Goal: Task Accomplishment & Management: Use online tool/utility

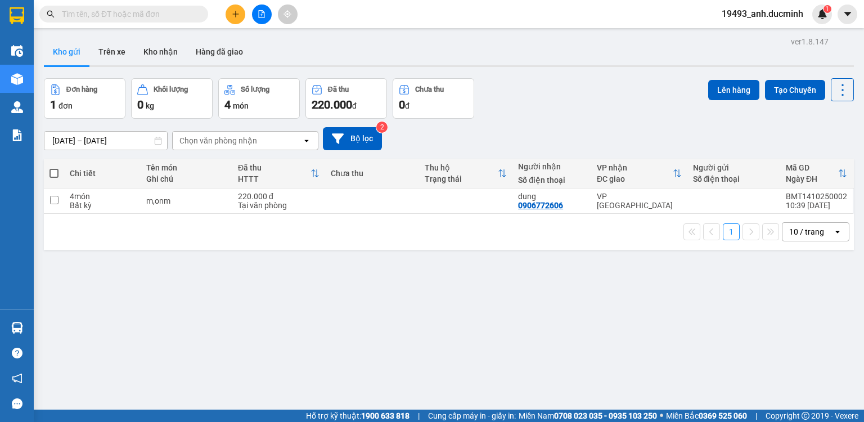
click at [194, 17] on input "text" at bounding box center [128, 14] width 133 height 12
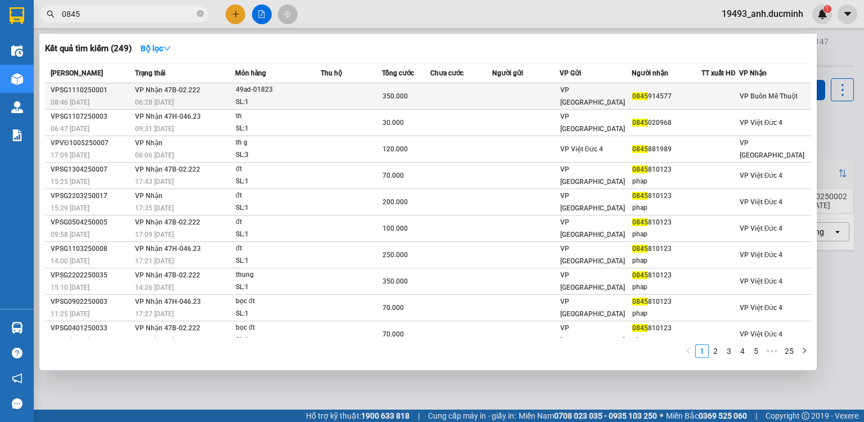
type input "0845"
click at [273, 92] on div "49ad-01823" at bounding box center [278, 90] width 84 height 12
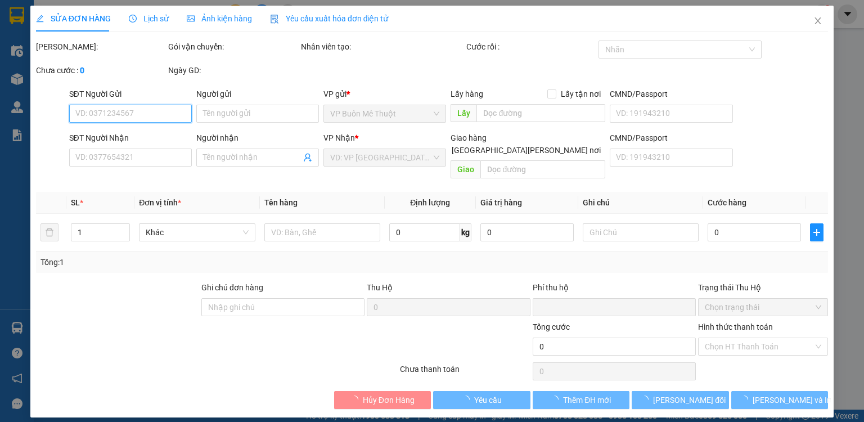
type input "0845914577"
type input "0"
type input "350.000"
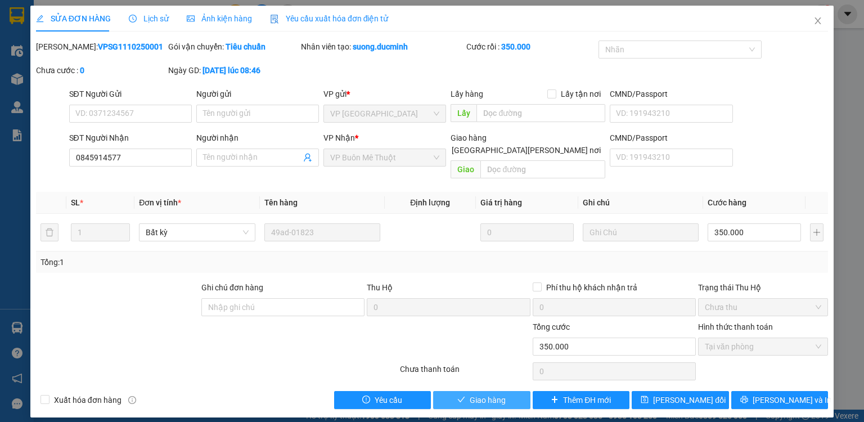
click at [508, 391] on button "Giao hàng" at bounding box center [481, 400] width 97 height 18
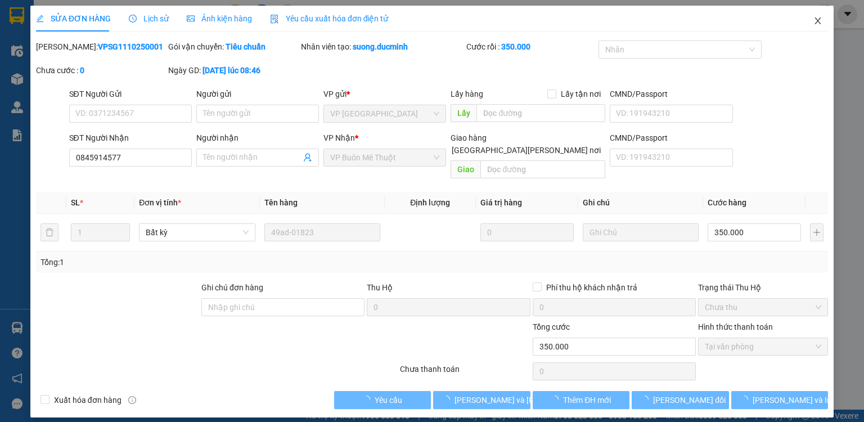
click at [818, 20] on icon "close" at bounding box center [817, 20] width 9 height 9
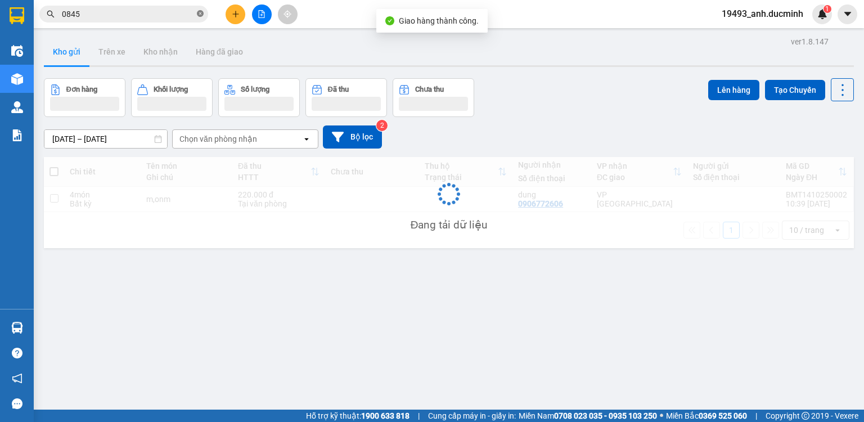
click at [199, 12] on icon "close-circle" at bounding box center [200, 13] width 7 height 7
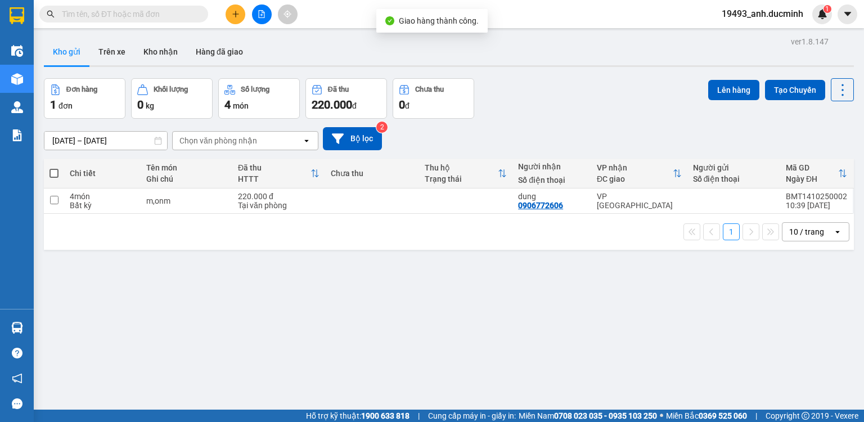
click at [182, 17] on input "text" at bounding box center [128, 14] width 133 height 12
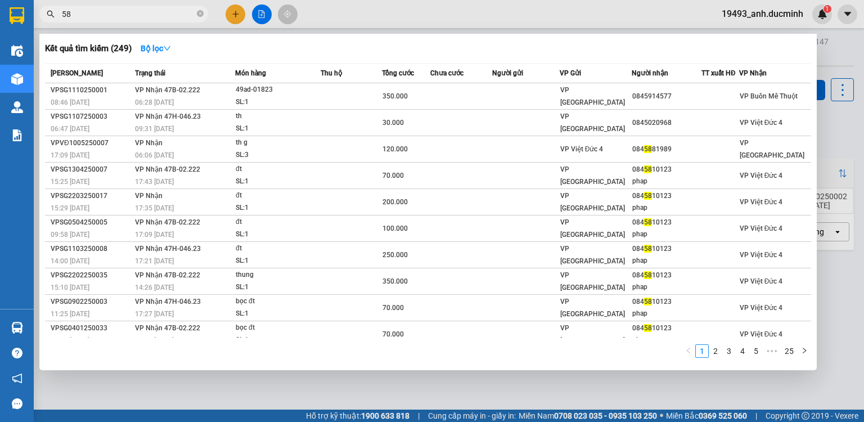
type input "586"
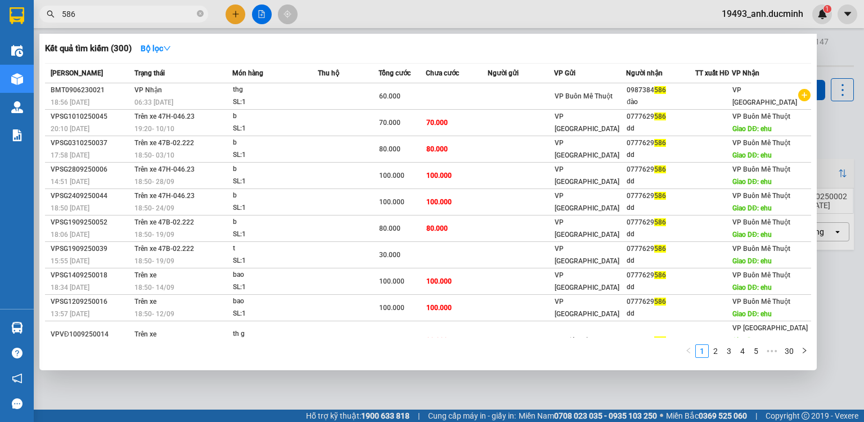
drag, startPoint x: 202, startPoint y: 12, endPoint x: 187, endPoint y: 15, distance: 15.4
click at [201, 12] on icon "close-circle" at bounding box center [200, 13] width 7 height 7
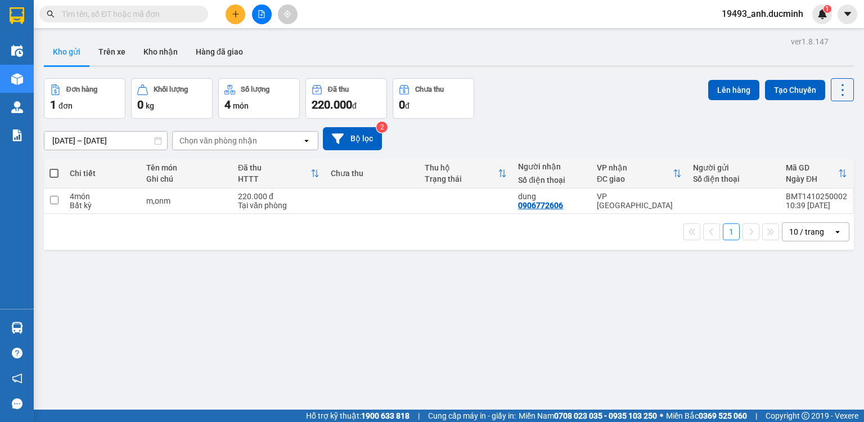
click at [187, 16] on input "text" at bounding box center [128, 14] width 133 height 12
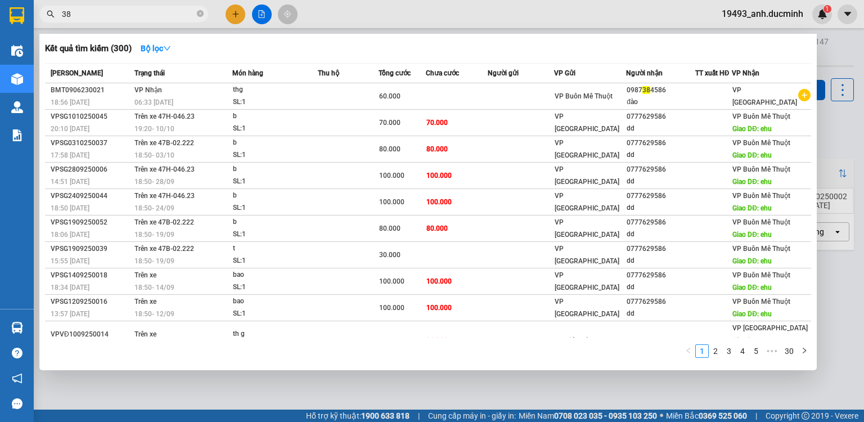
type input "386"
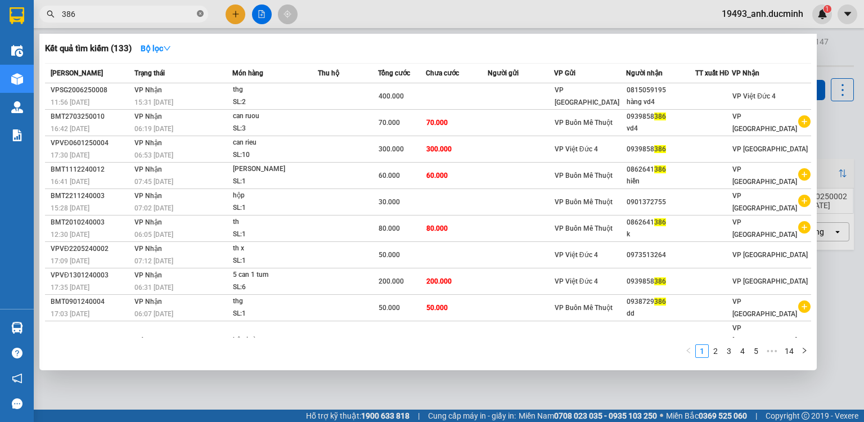
click at [198, 14] on icon "close-circle" at bounding box center [200, 13] width 7 height 7
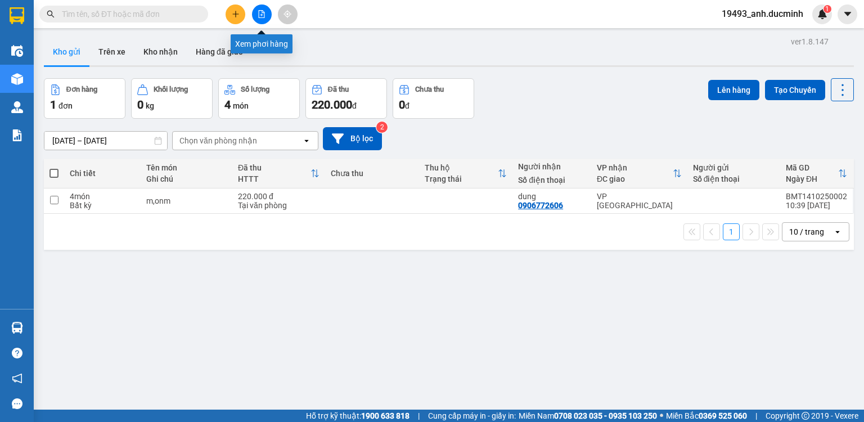
click at [257, 12] on button at bounding box center [262, 15] width 20 height 20
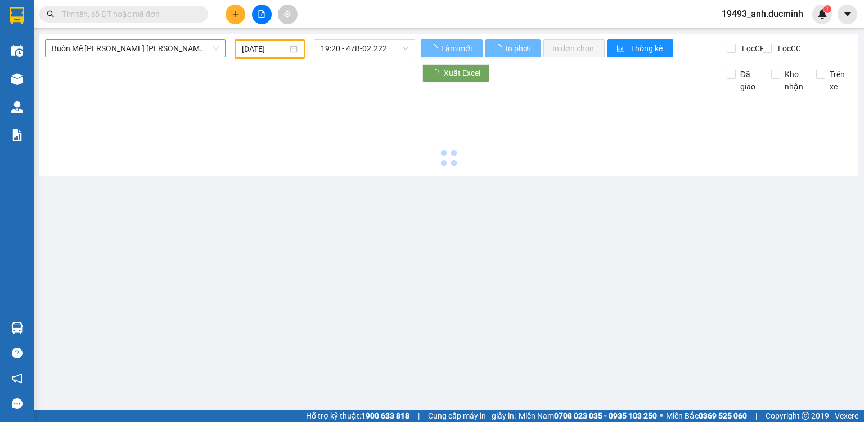
type input "[DATE]"
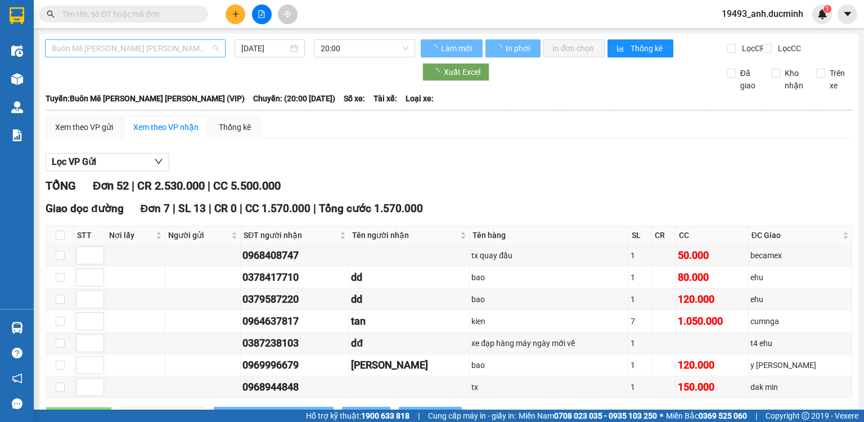
click at [170, 46] on span "Buôn Mê [PERSON_NAME] [PERSON_NAME] (VIP)" at bounding box center [135, 48] width 167 height 17
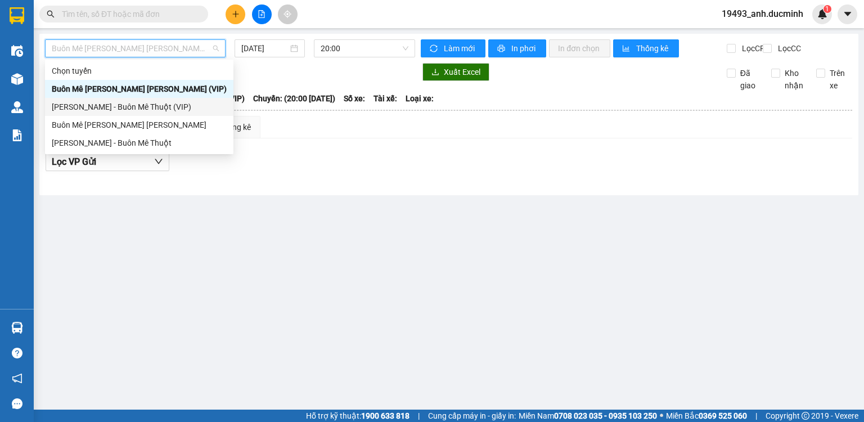
drag, startPoint x: 140, startPoint y: 110, endPoint x: 212, endPoint y: 80, distance: 77.6
click at [140, 110] on div "[PERSON_NAME] - Buôn Mê Thuột (VIP)" at bounding box center [139, 107] width 175 height 12
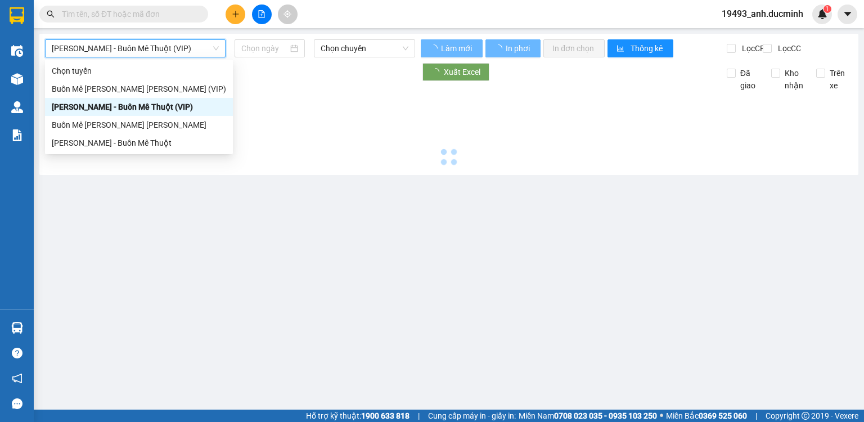
type input "[DATE]"
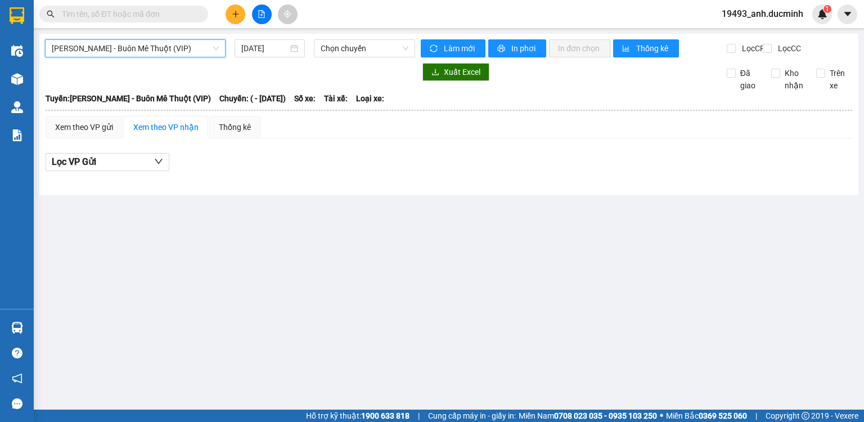
click at [182, 51] on span "[PERSON_NAME] - Buôn Mê Thuột (VIP)" at bounding box center [135, 48] width 167 height 17
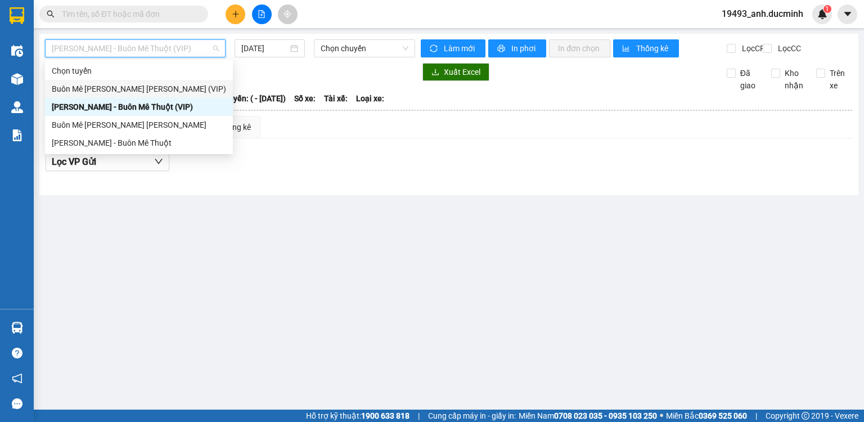
drag, startPoint x: 179, startPoint y: 89, endPoint x: 245, endPoint y: 59, distance: 73.2
click at [179, 89] on div "Buôn Mê [PERSON_NAME] [PERSON_NAME] (VIP)" at bounding box center [139, 89] width 174 height 12
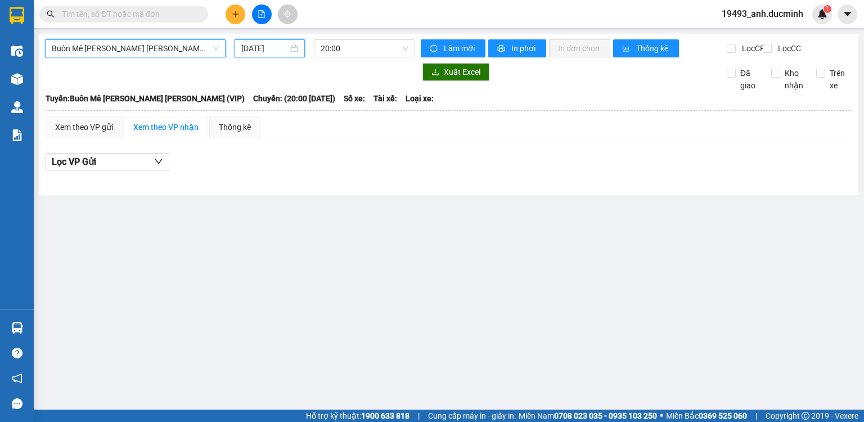
click at [271, 47] on input "[DATE]" at bounding box center [264, 48] width 46 height 12
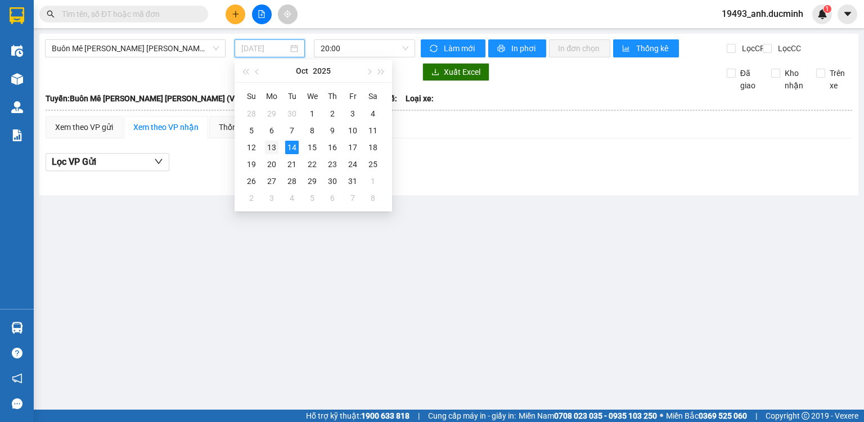
click at [272, 147] on div "13" at bounding box center [272, 148] width 14 height 14
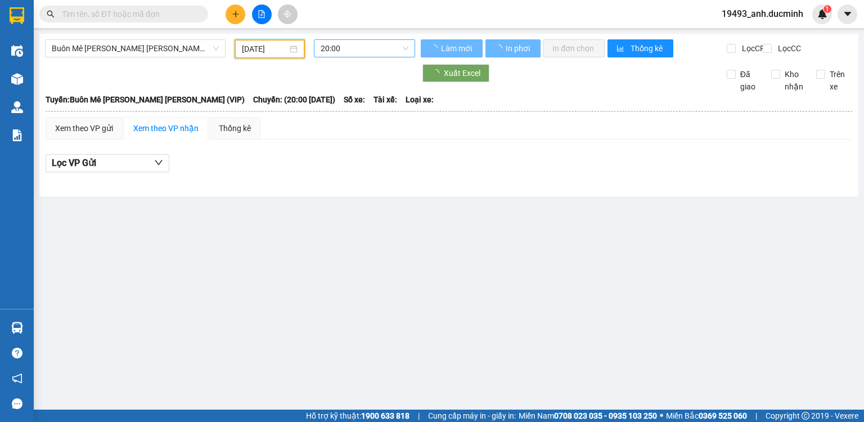
type input "[DATE]"
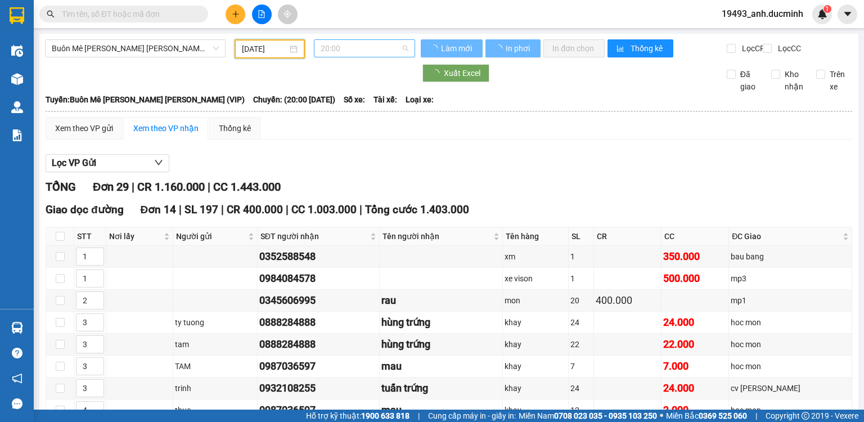
click at [349, 52] on span "20:00" at bounding box center [365, 48] width 88 height 17
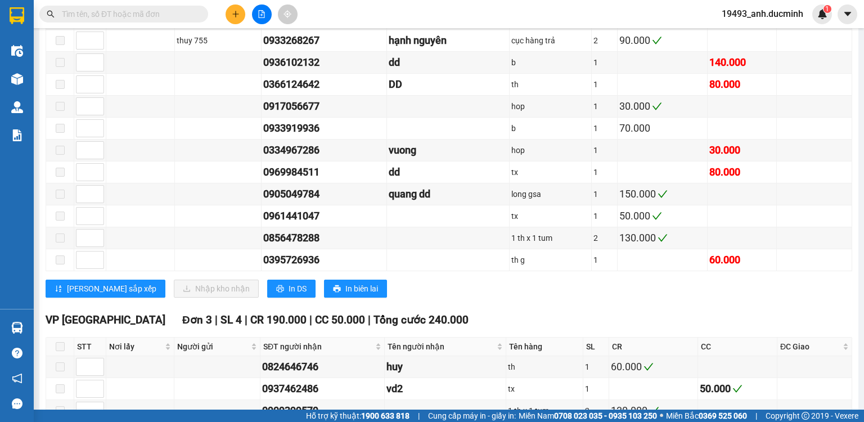
scroll to position [495, 0]
